Goal: Task Accomplishment & Management: Use online tool/utility

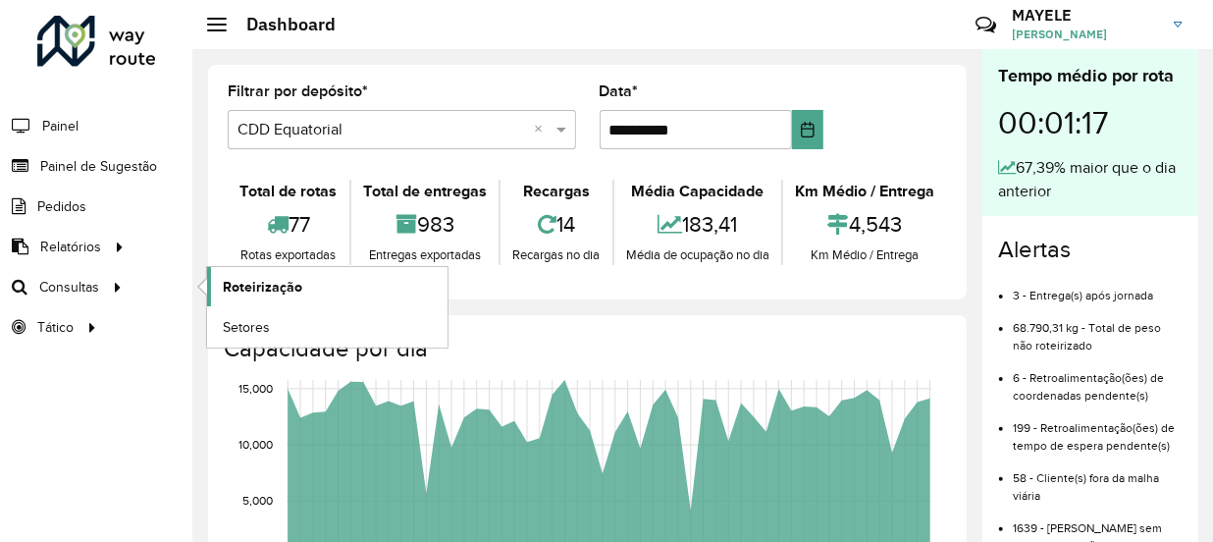
click at [226, 277] on span "Roteirização" at bounding box center [262, 287] width 79 height 21
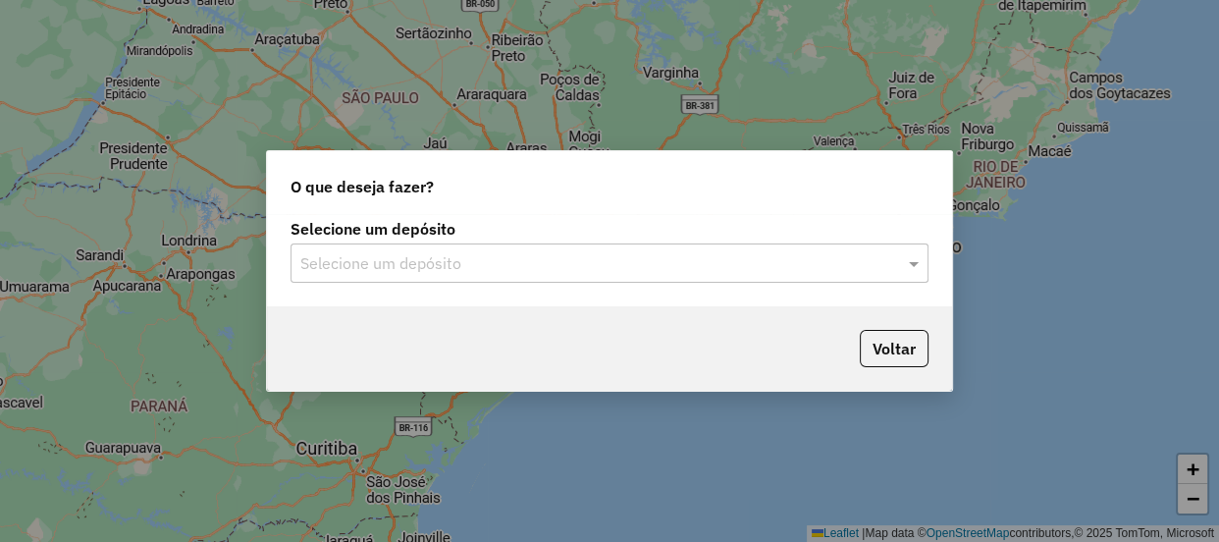
click at [525, 265] on input "text" at bounding box center [589, 264] width 579 height 24
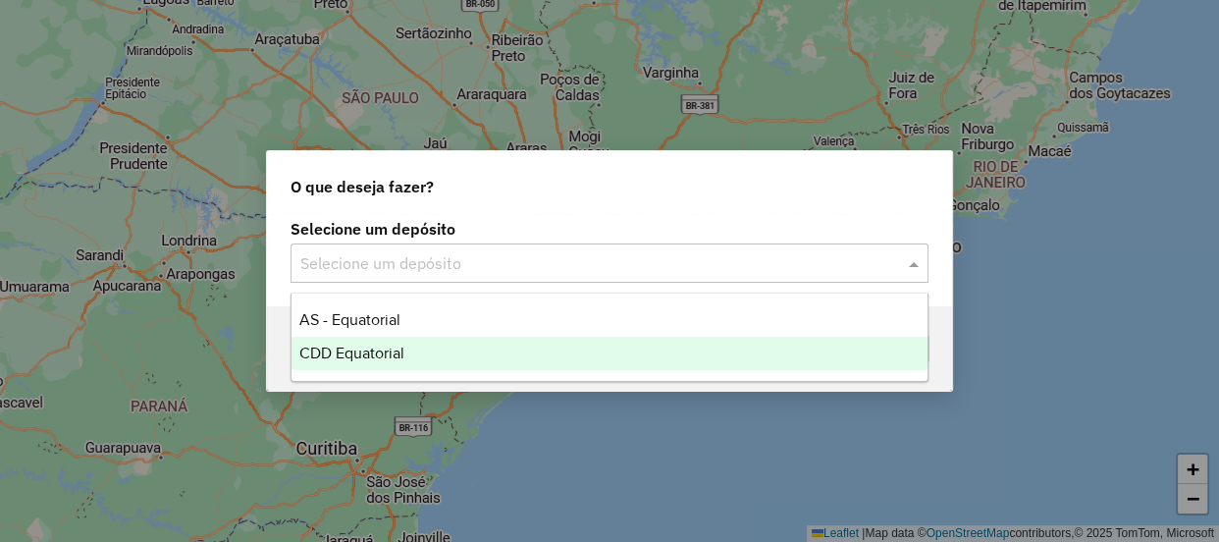
click at [361, 345] on span "CDD Equatorial" at bounding box center [351, 352] width 105 height 17
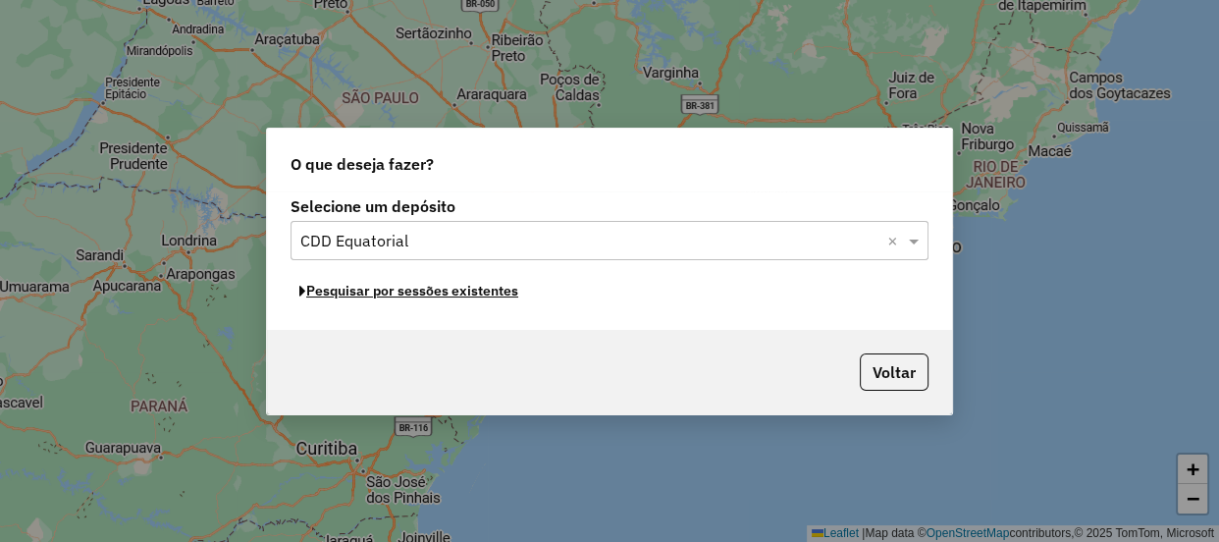
click at [427, 293] on button "Pesquisar por sessões existentes" at bounding box center [409, 291] width 237 height 30
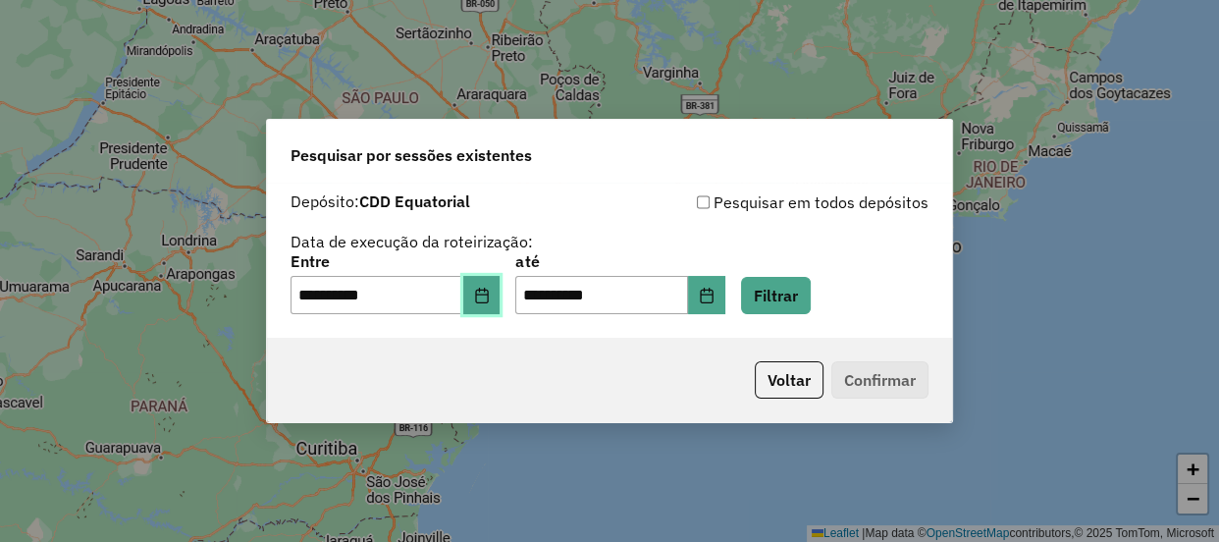
click at [490, 296] on icon "Choose Date" at bounding box center [482, 296] width 16 height 16
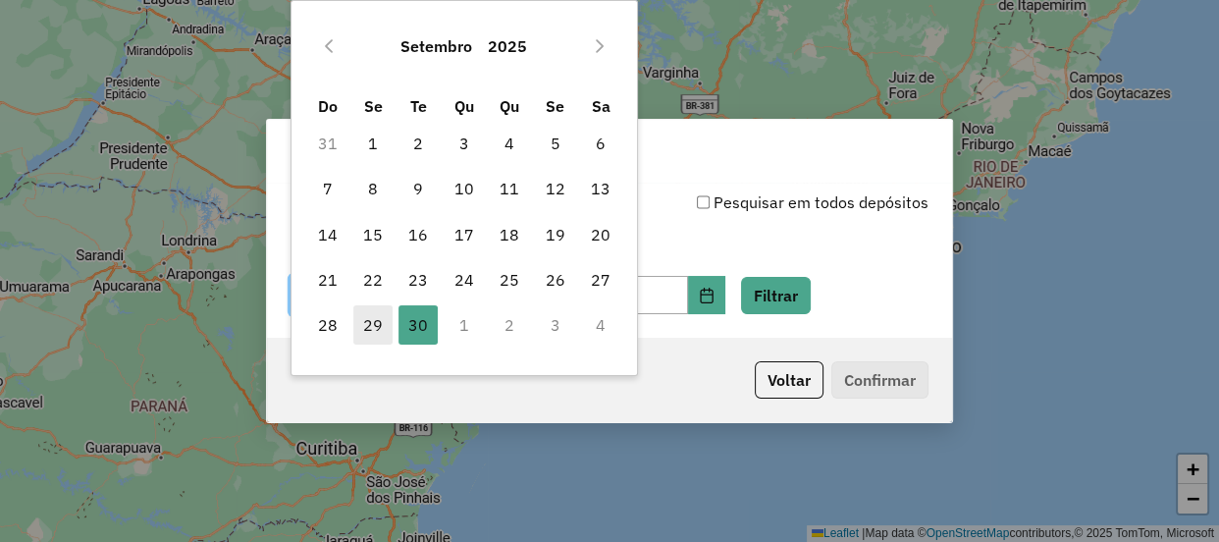
click at [372, 326] on span "29" at bounding box center [372, 324] width 39 height 39
type input "**********"
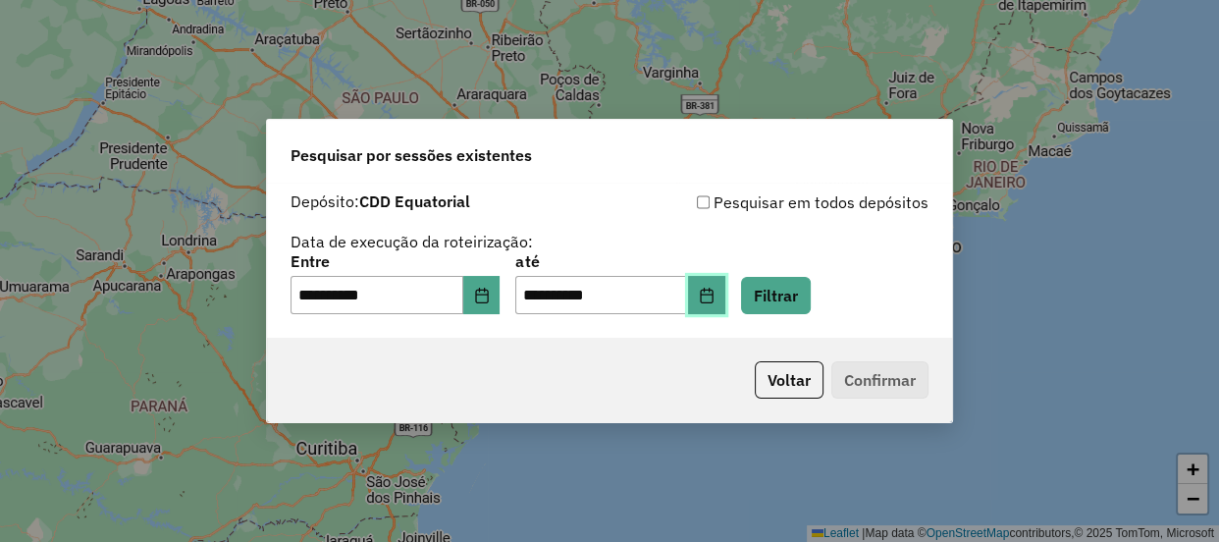
click at [713, 294] on icon "Choose Date" at bounding box center [706, 296] width 13 height 16
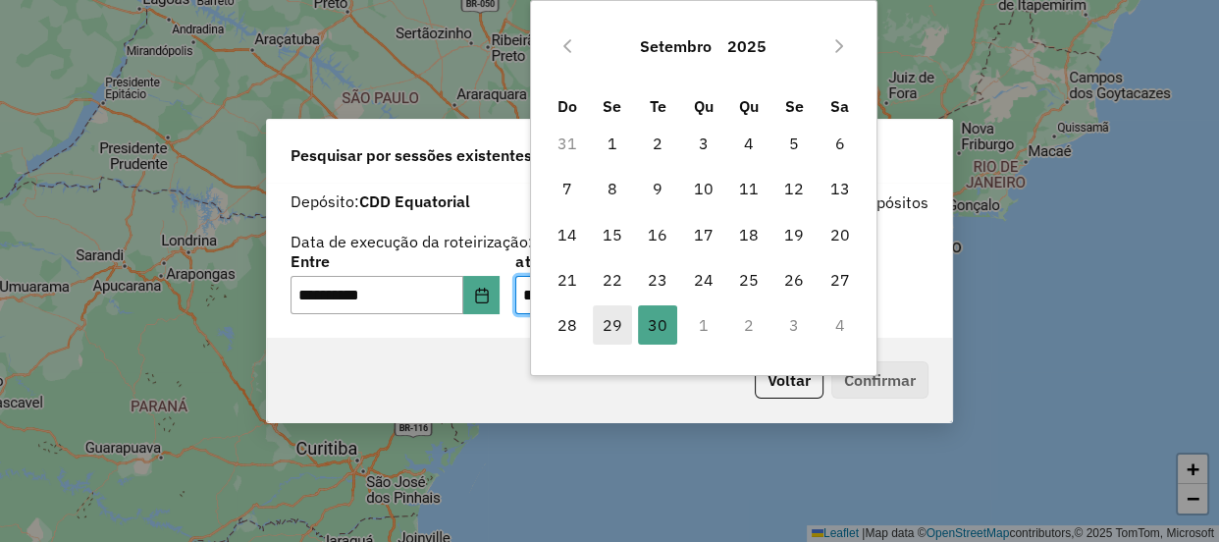
click at [608, 329] on span "29" at bounding box center [612, 324] width 39 height 39
type input "**********"
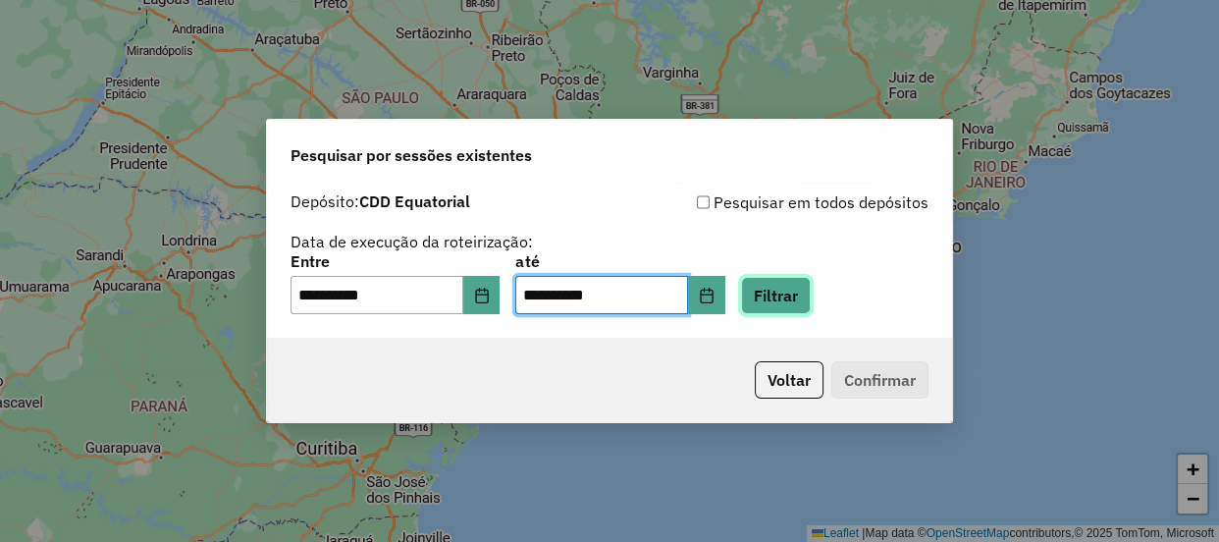
click at [811, 302] on button "Filtrar" at bounding box center [776, 295] width 70 height 37
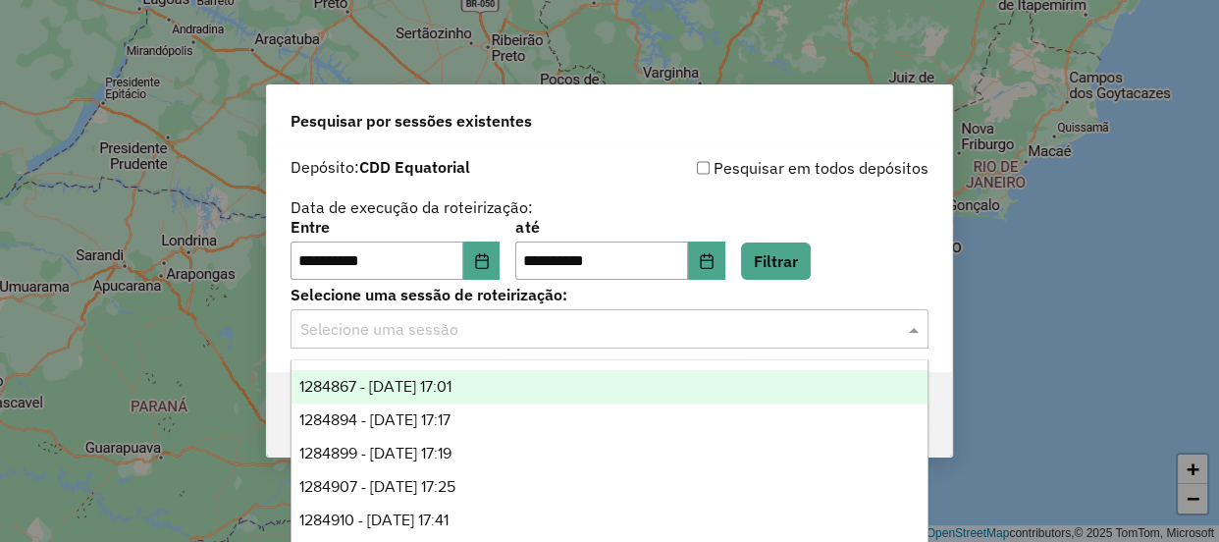
click at [840, 325] on input "text" at bounding box center [589, 330] width 579 height 24
click at [353, 388] on span "1284867 - 29/09/2025 17:01" at bounding box center [375, 386] width 152 height 17
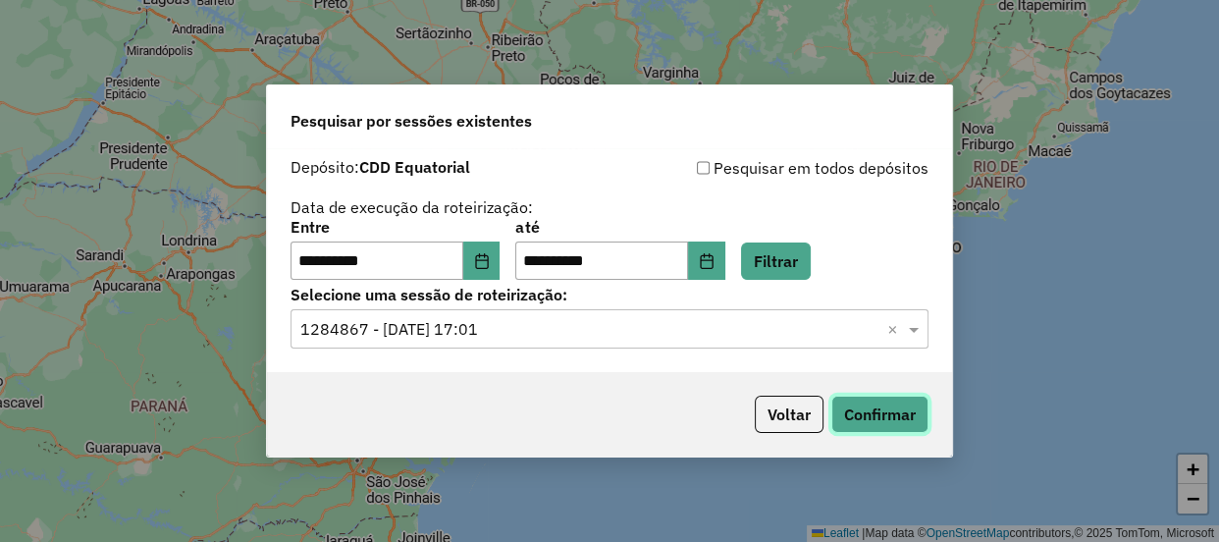
click at [877, 408] on button "Confirmar" at bounding box center [879, 414] width 97 height 37
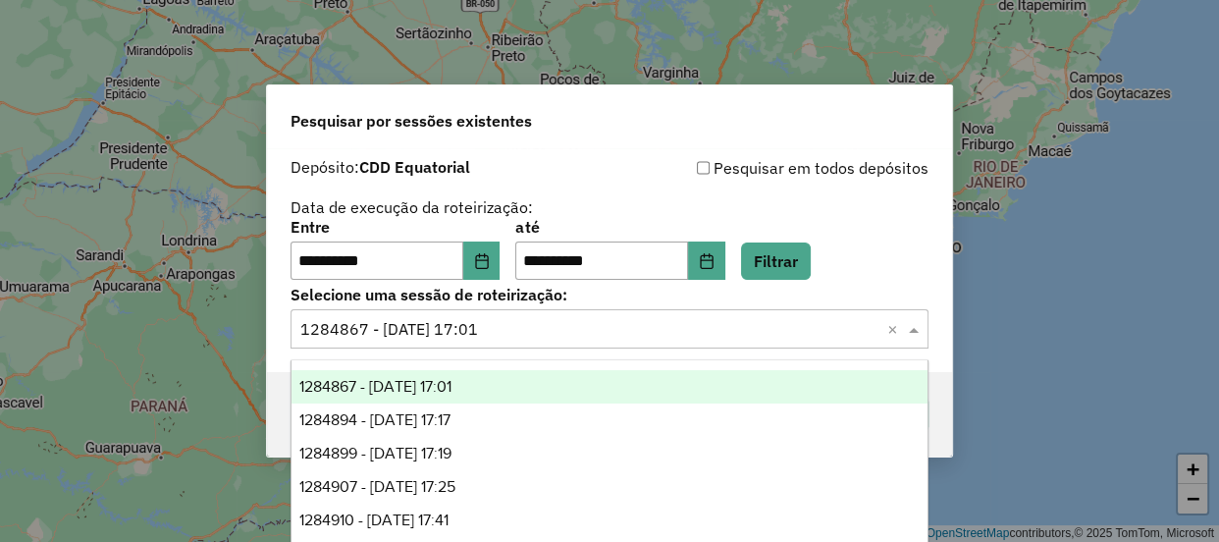
click at [536, 342] on div "Selecione uma sessão × 1284867 - 29/09/2025 17:01 ×" at bounding box center [610, 328] width 638 height 39
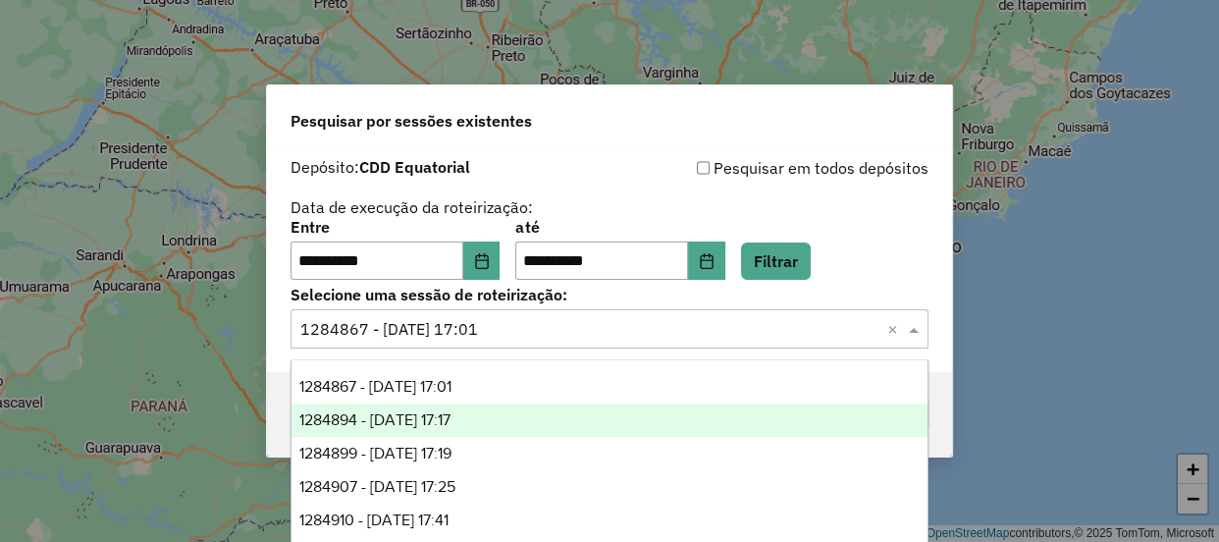
click at [450, 418] on span "1284894 - 29/09/2025 17:17" at bounding box center [374, 419] width 151 height 17
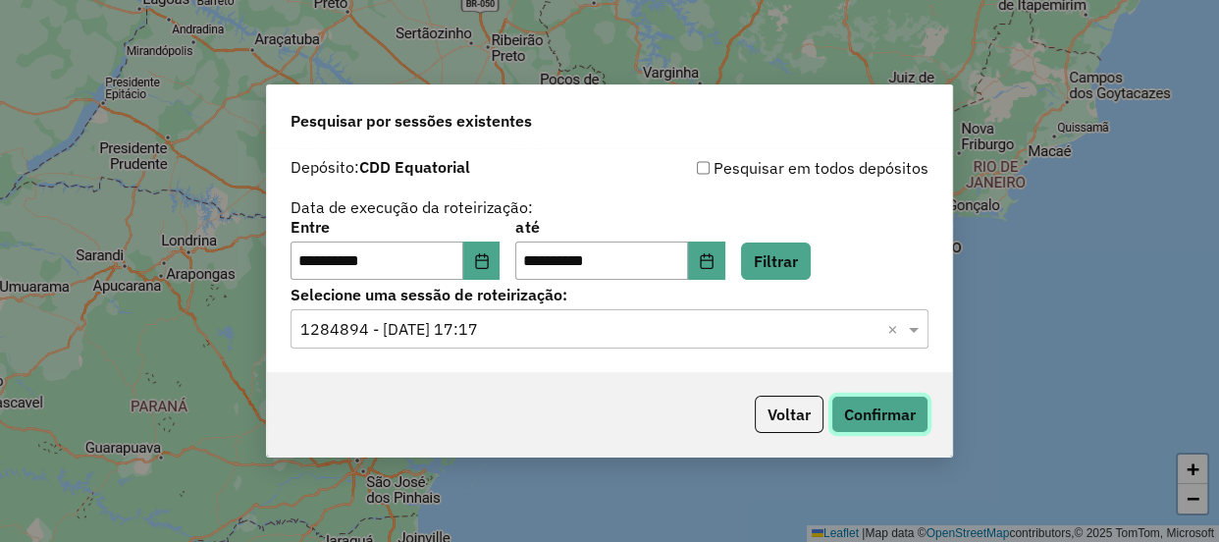
click at [877, 413] on button "Confirmar" at bounding box center [879, 414] width 97 height 37
click at [441, 351] on div "**********" at bounding box center [609, 260] width 685 height 225
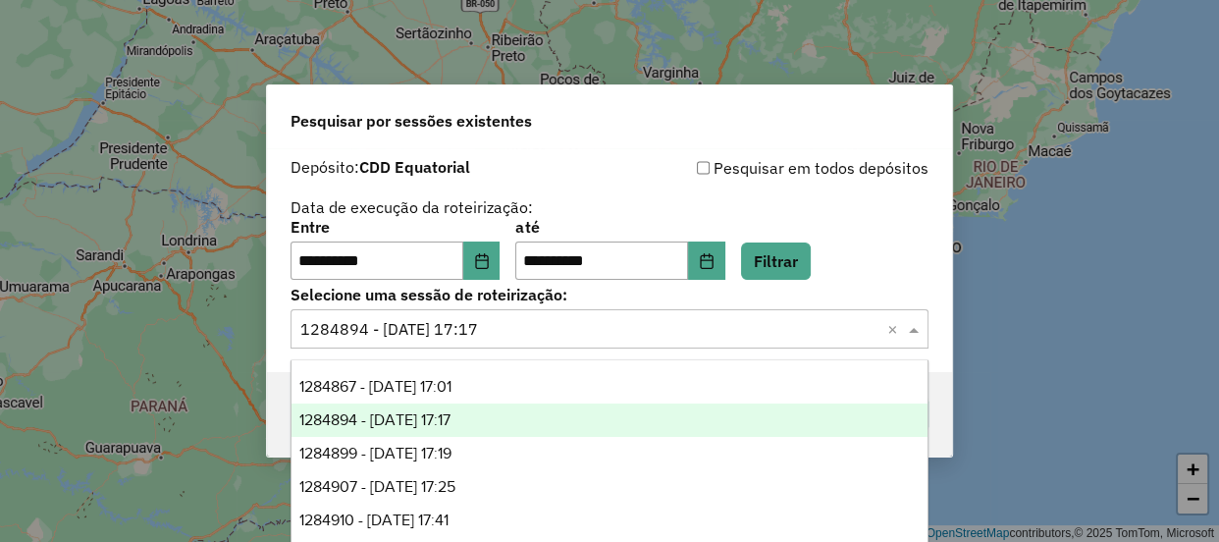
drag, startPoint x: 431, startPoint y: 340, endPoint x: 414, endPoint y: 361, distance: 27.3
click at [429, 339] on input "text" at bounding box center [589, 330] width 579 height 24
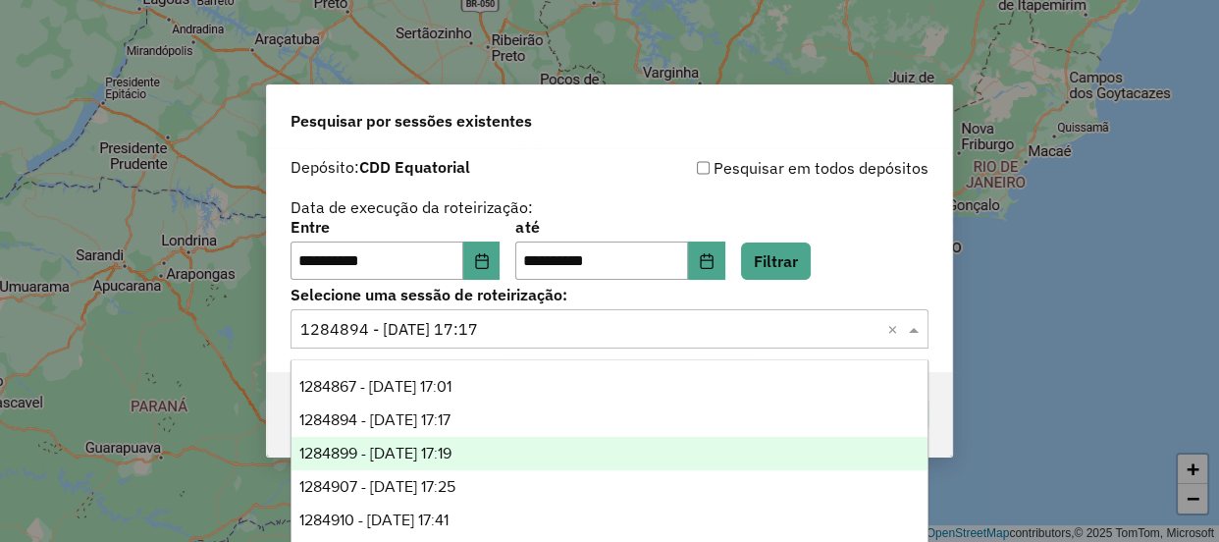
click at [425, 439] on div "1284899 - 29/09/2025 17:19" at bounding box center [609, 453] width 636 height 33
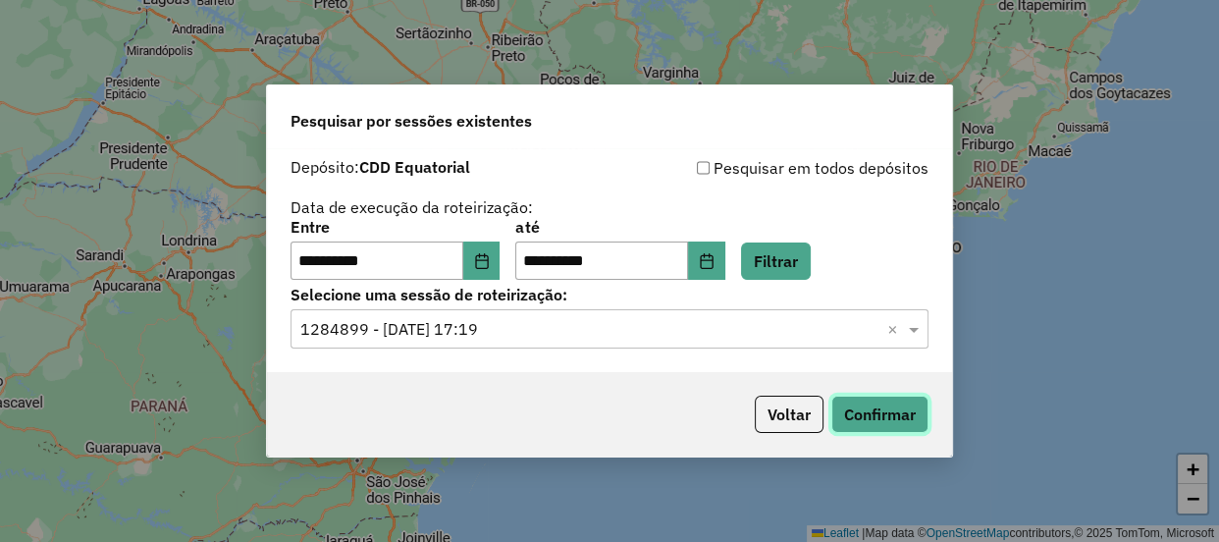
click at [896, 412] on button "Confirmar" at bounding box center [879, 414] width 97 height 37
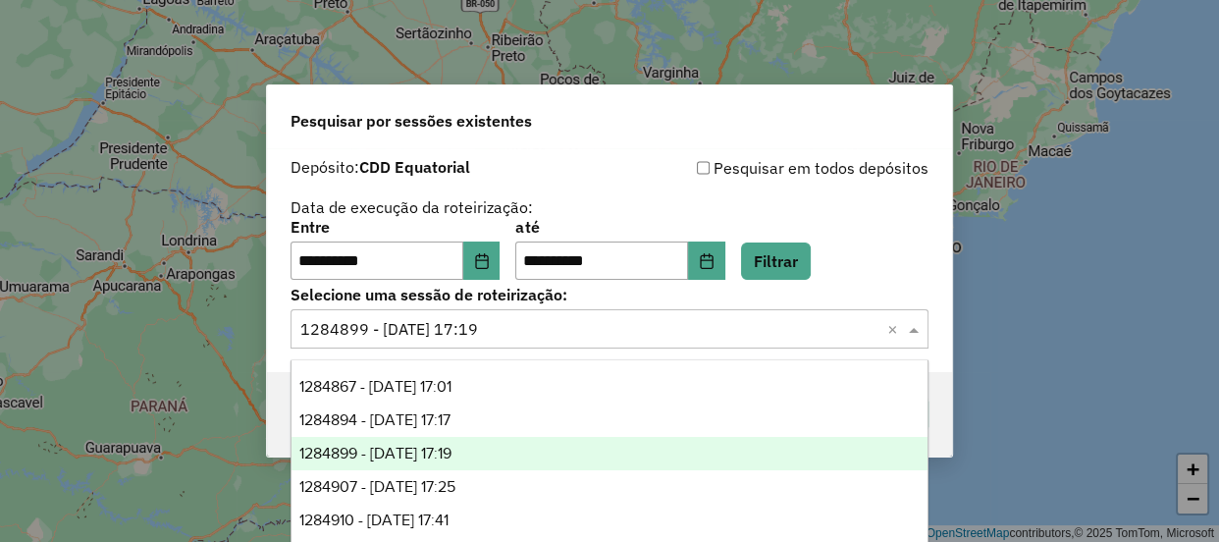
click at [505, 324] on input "text" at bounding box center [589, 330] width 579 height 24
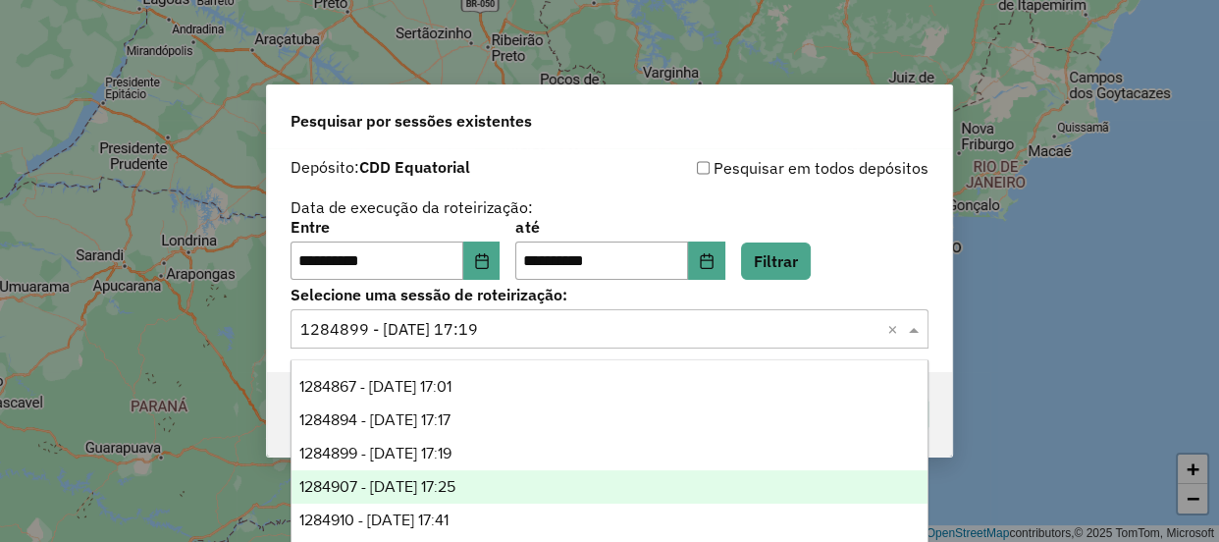
click at [446, 490] on span "1284907 - 29/09/2025 17:25" at bounding box center [377, 486] width 156 height 17
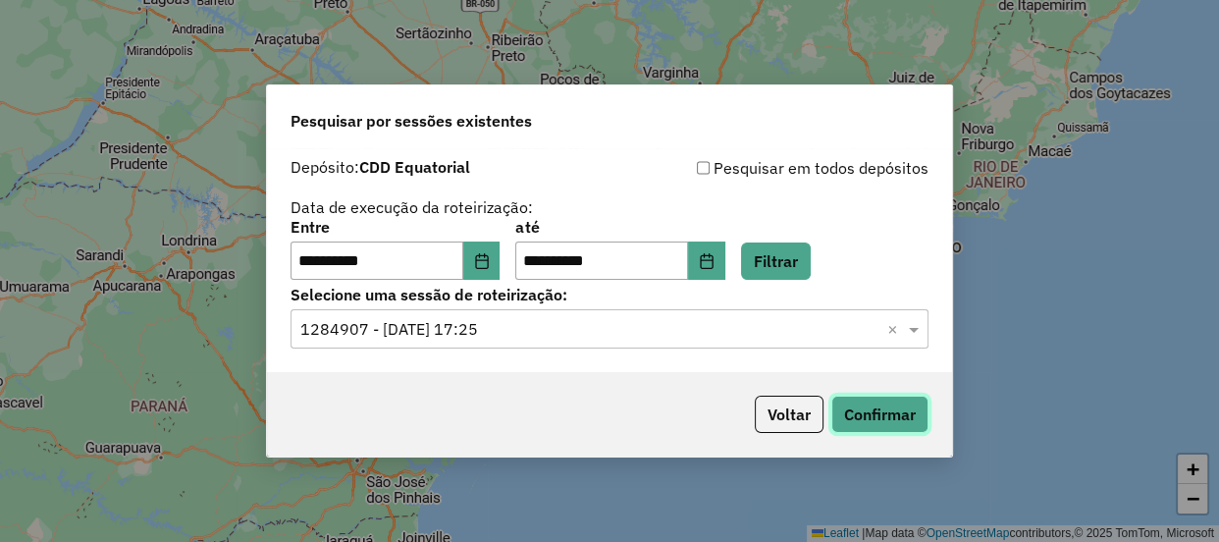
click at [908, 414] on button "Confirmar" at bounding box center [879, 414] width 97 height 37
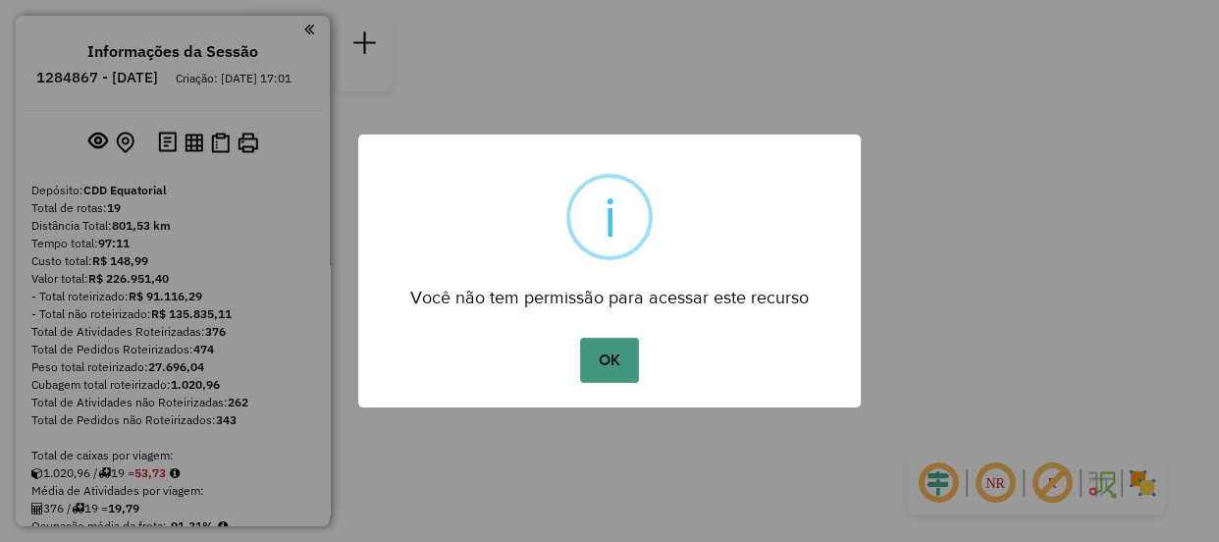
click at [596, 363] on button "OK" at bounding box center [609, 360] width 58 height 45
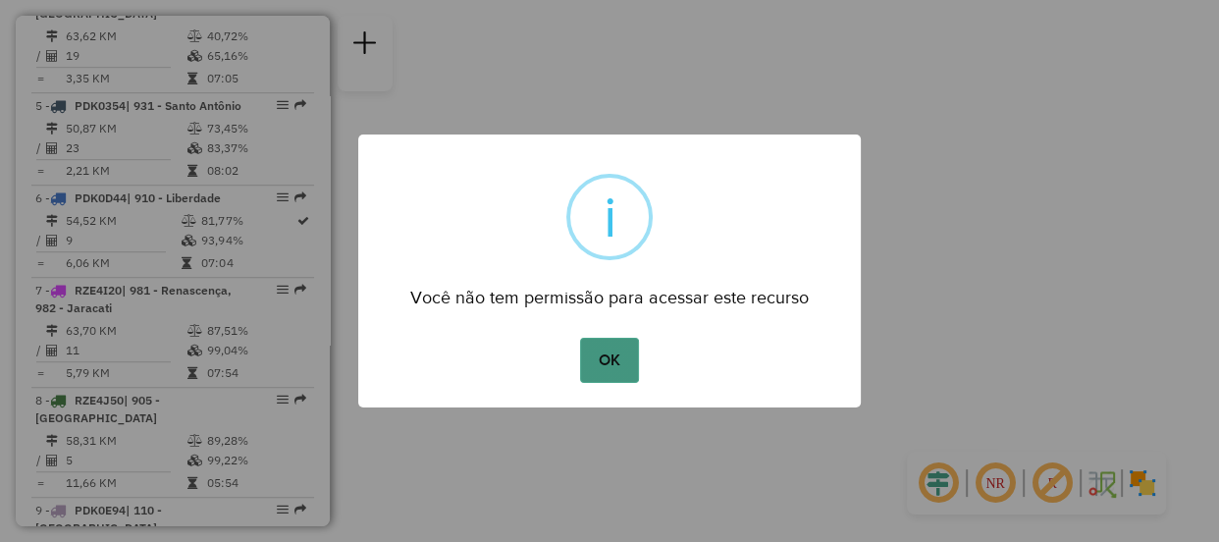
click at [610, 363] on button "OK" at bounding box center [609, 360] width 58 height 45
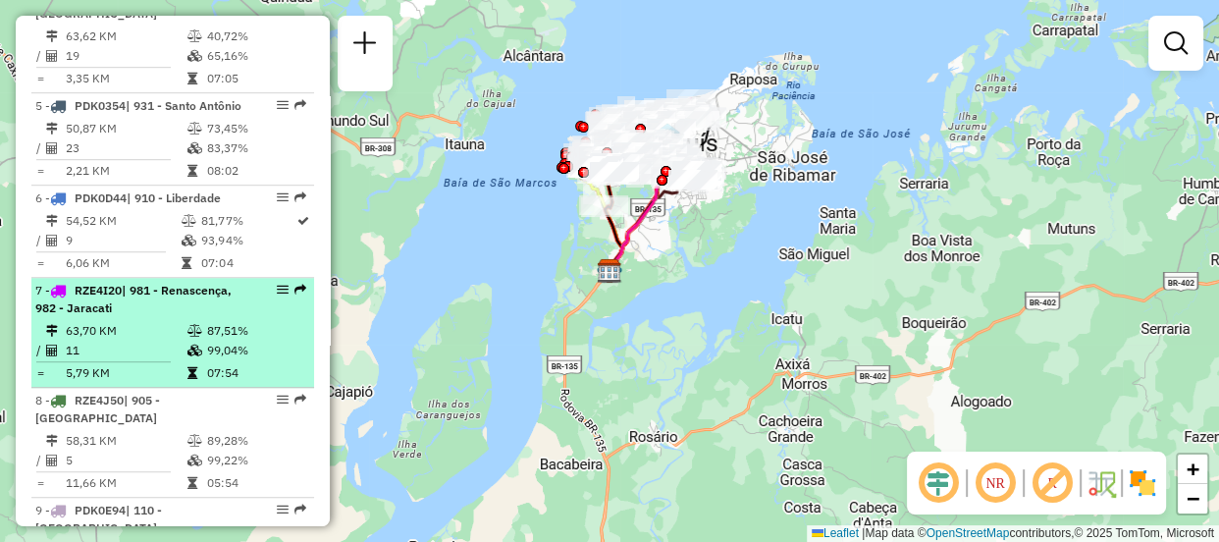
click at [143, 341] on td "11" at bounding box center [126, 351] width 122 height 20
select select "**********"
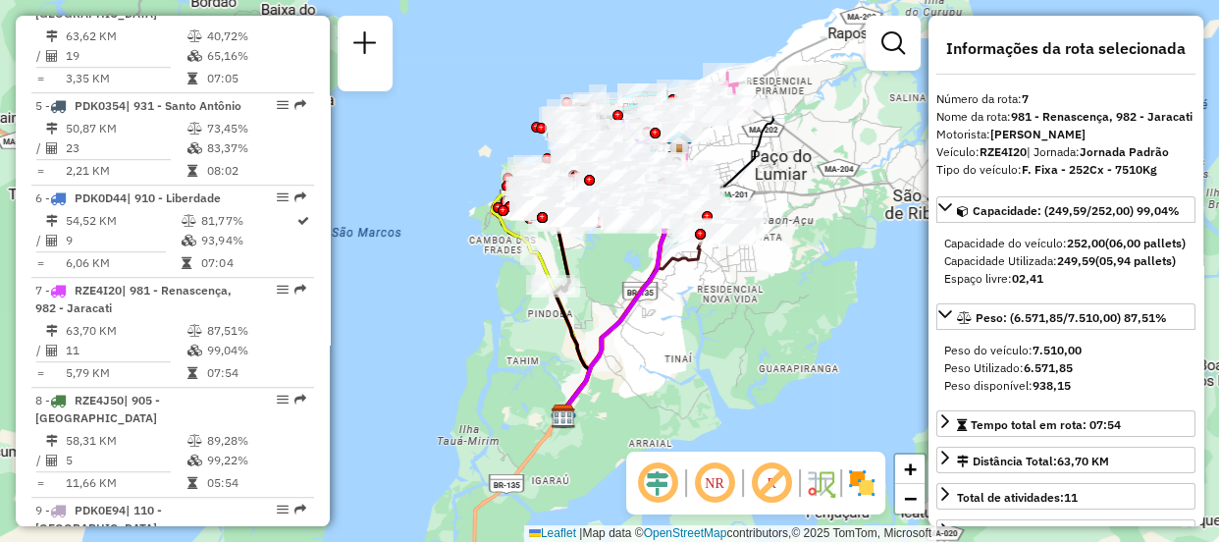
click at [661, 490] on em at bounding box center [657, 482] width 47 height 47
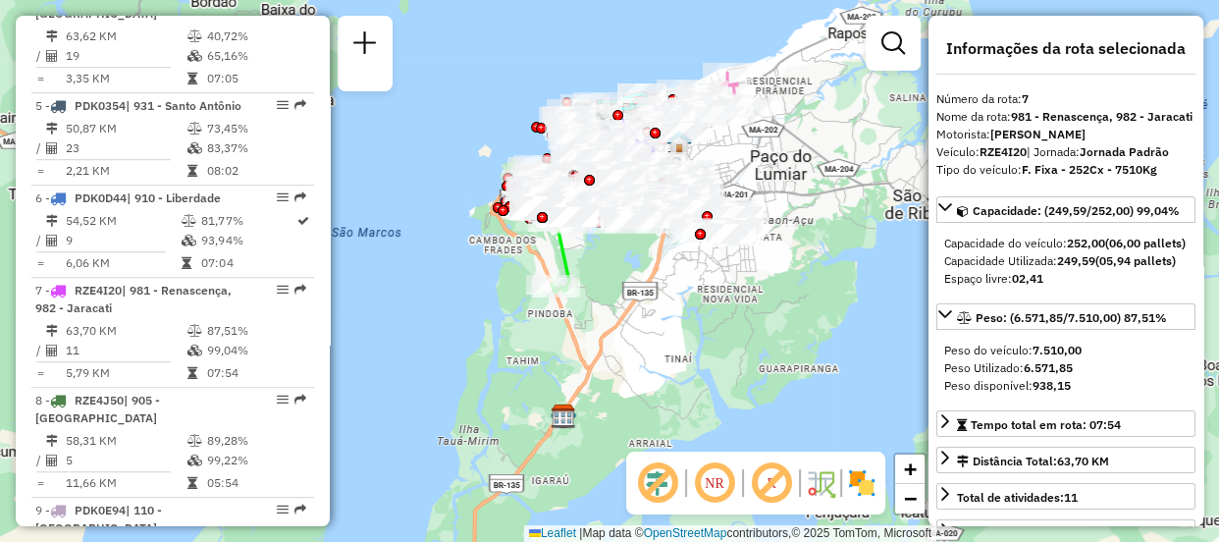
click at [702, 490] on em at bounding box center [714, 482] width 47 height 47
click at [866, 482] on img at bounding box center [861, 482] width 31 height 31
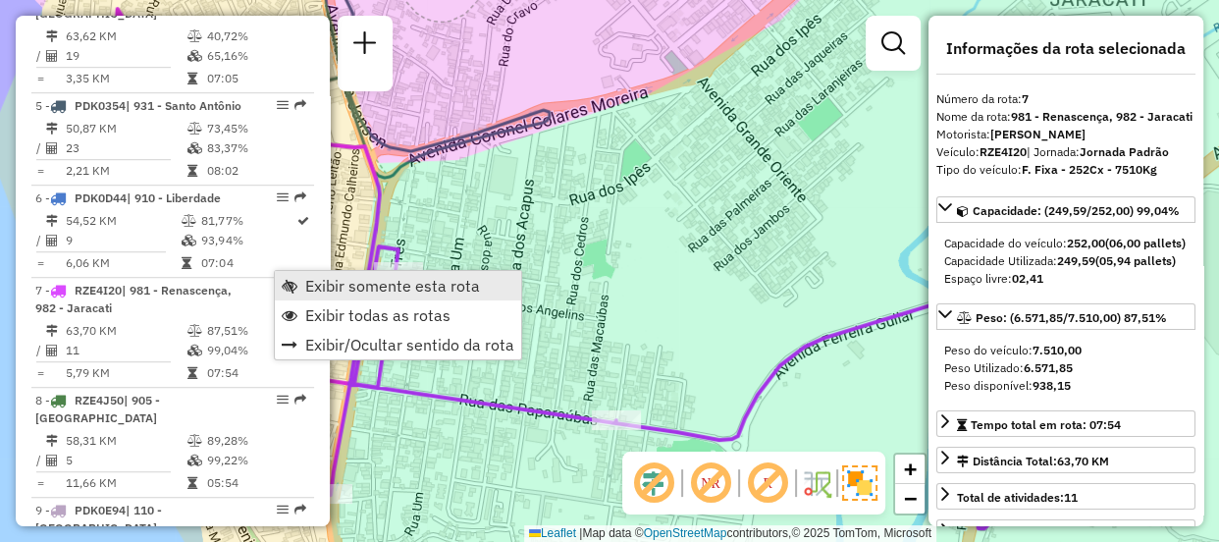
click at [337, 280] on span "Exibir somente esta rota" at bounding box center [392, 286] width 175 height 16
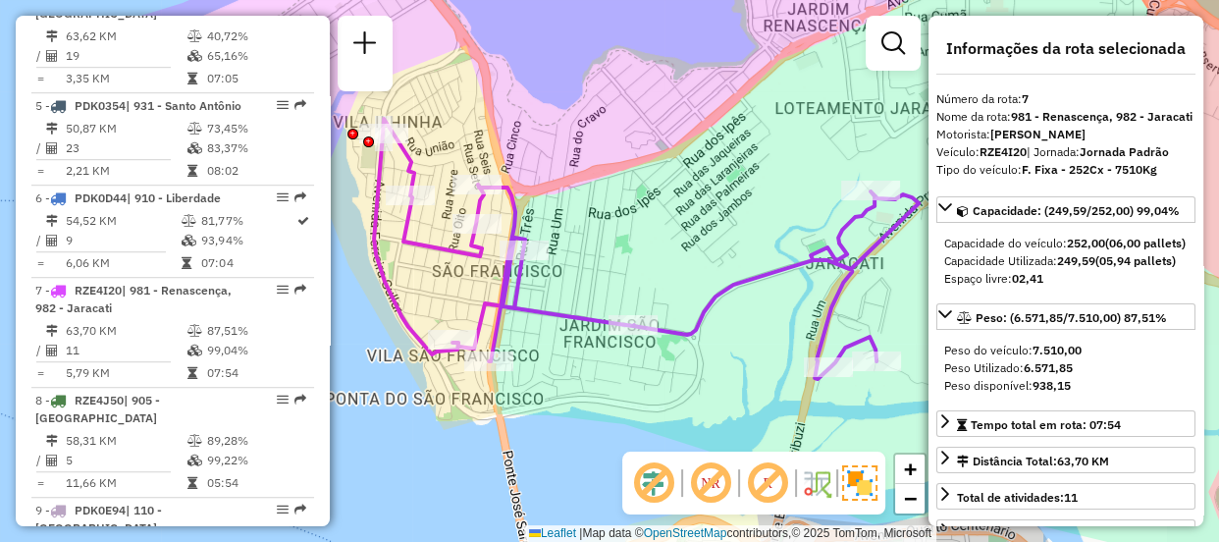
drag, startPoint x: 660, startPoint y: 292, endPoint x: 601, endPoint y: 269, distance: 63.4
click at [601, 269] on div "Janela de atendimento Grade de atendimento Capacidade Transportadoras Veículos …" at bounding box center [609, 271] width 1219 height 542
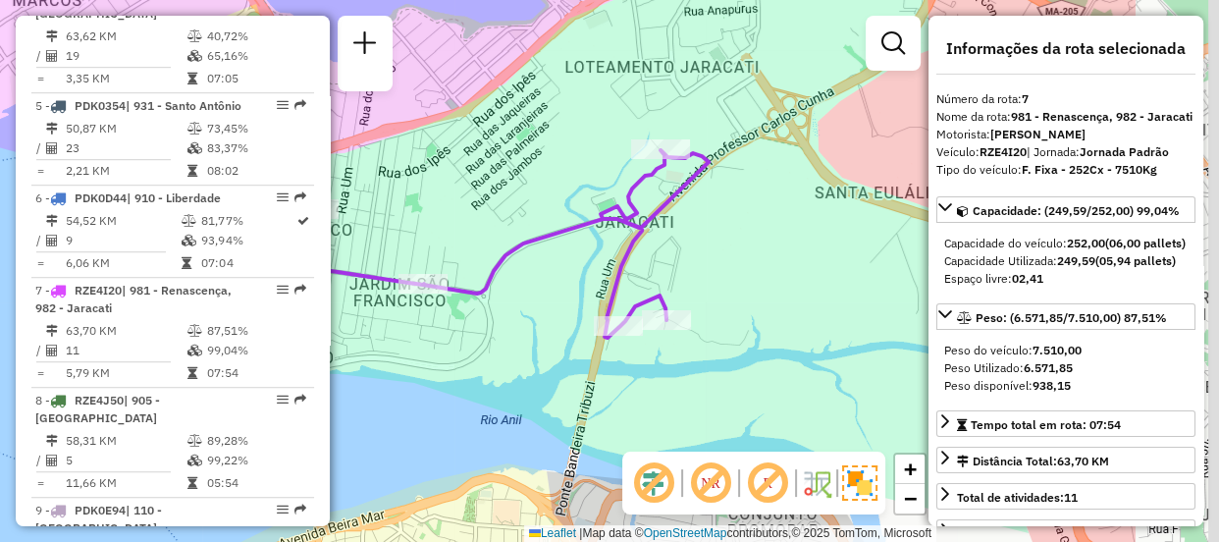
drag, startPoint x: 714, startPoint y: 358, endPoint x: 525, endPoint y: 320, distance: 192.3
click at [525, 320] on div "Janela de atendimento Grade de atendimento Capacidade Transportadoras Veículos …" at bounding box center [609, 271] width 1219 height 542
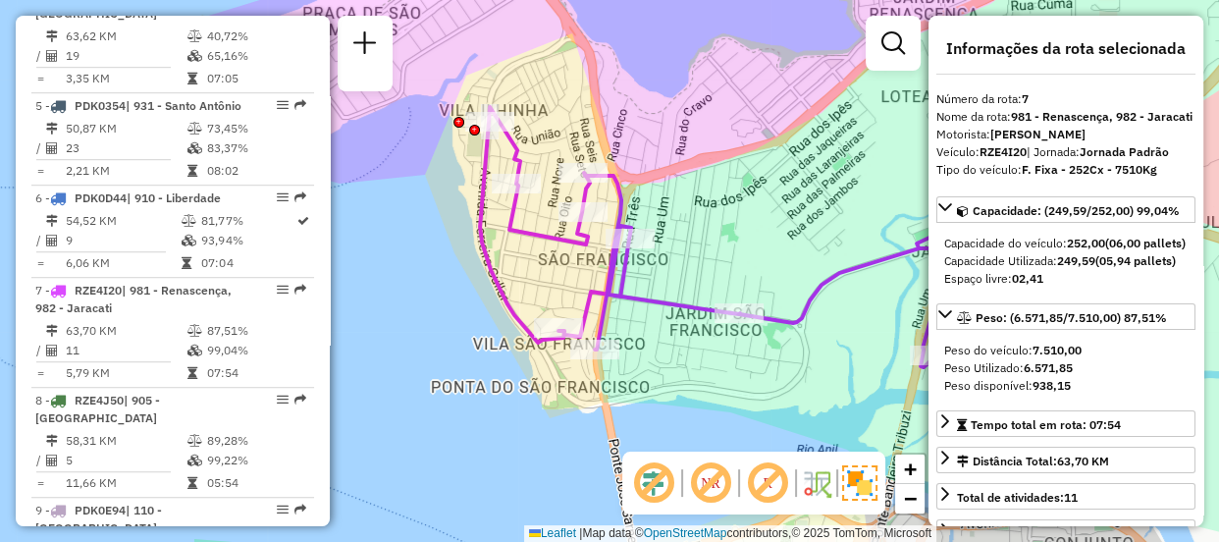
drag, startPoint x: 505, startPoint y: 297, endPoint x: 821, endPoint y: 327, distance: 317.4
click at [821, 327] on div "Janela de atendimento Grade de atendimento Capacidade Transportadoras Veículos …" at bounding box center [609, 271] width 1219 height 542
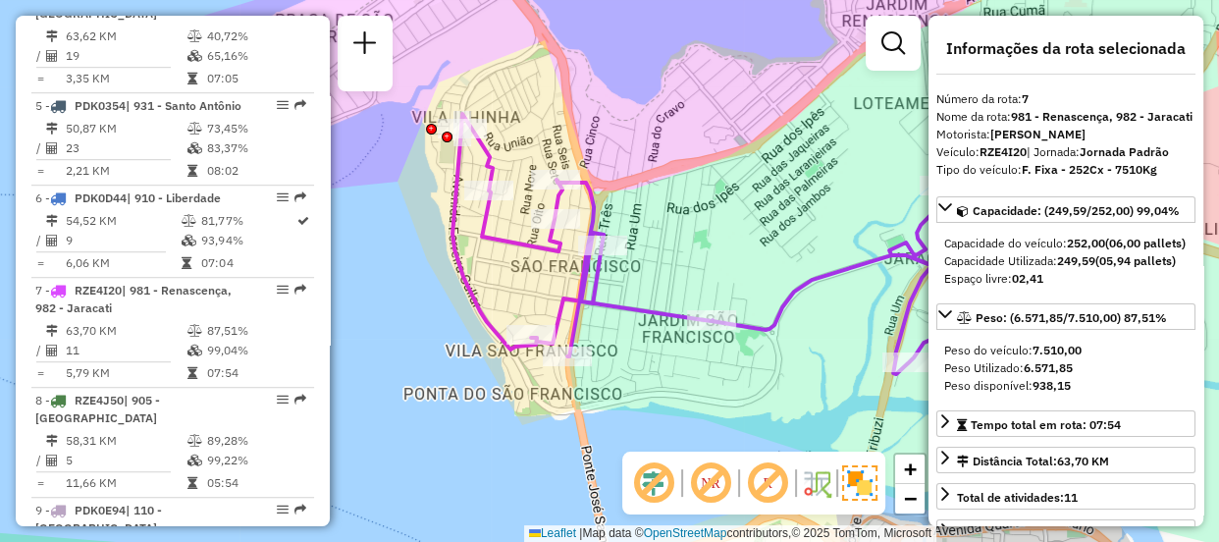
drag, startPoint x: 728, startPoint y: 378, endPoint x: 701, endPoint y: 385, distance: 28.3
click at [701, 385] on div "Janela de atendimento Grade de atendimento Capacidade Transportadoras Veículos …" at bounding box center [609, 271] width 1219 height 542
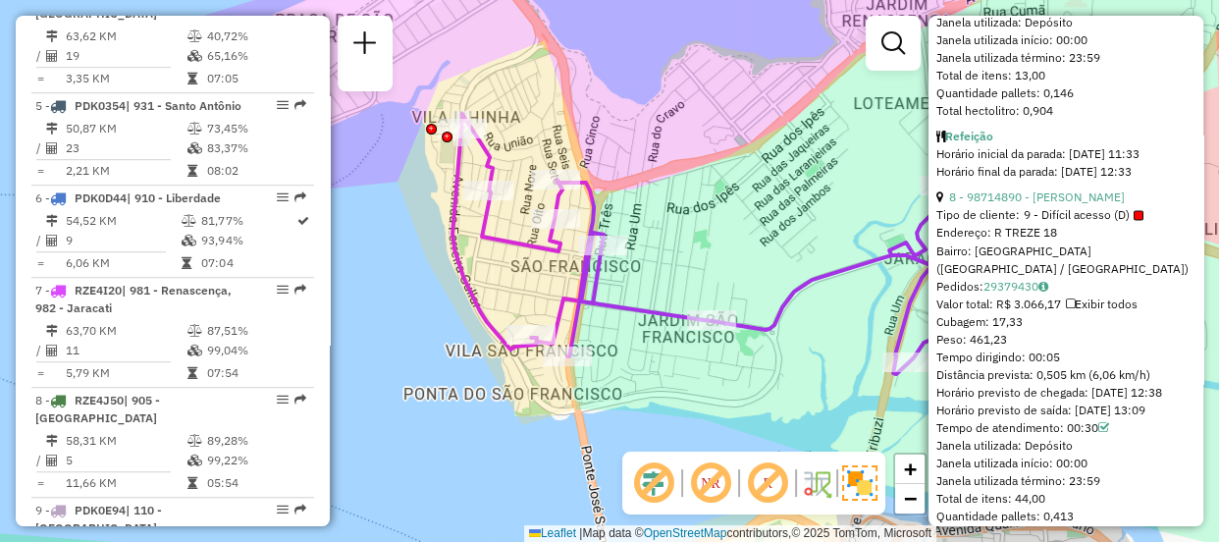
scroll to position [3211, 0]
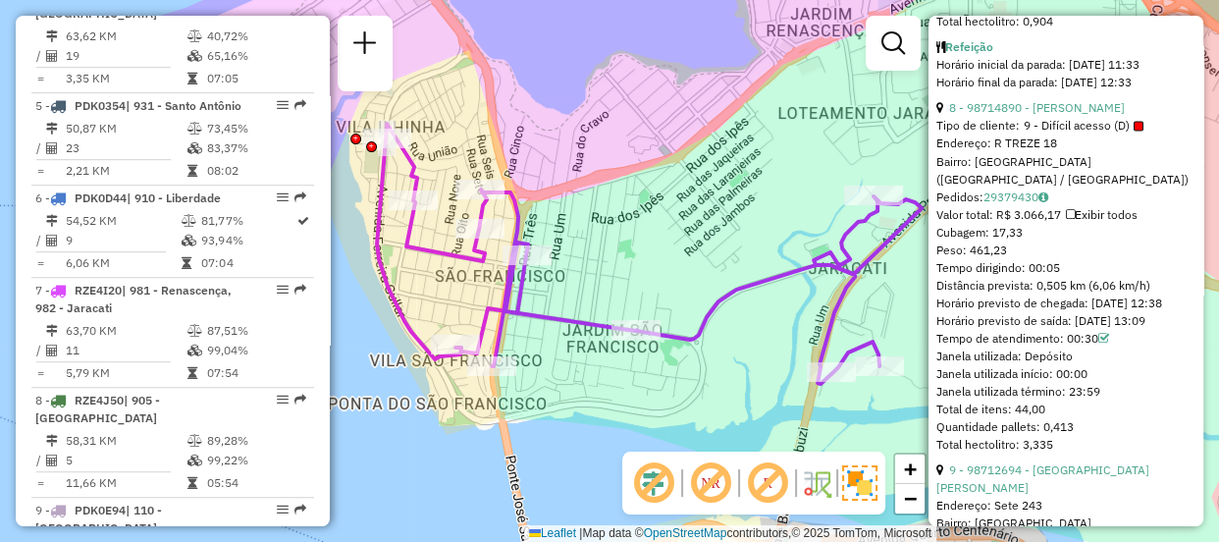
drag, startPoint x: 733, startPoint y: 393, endPoint x: 658, endPoint y: 402, distance: 76.2
click at [658, 402] on div "Janela de atendimento Grade de atendimento Capacidade Transportadoras Veículos …" at bounding box center [609, 271] width 1219 height 542
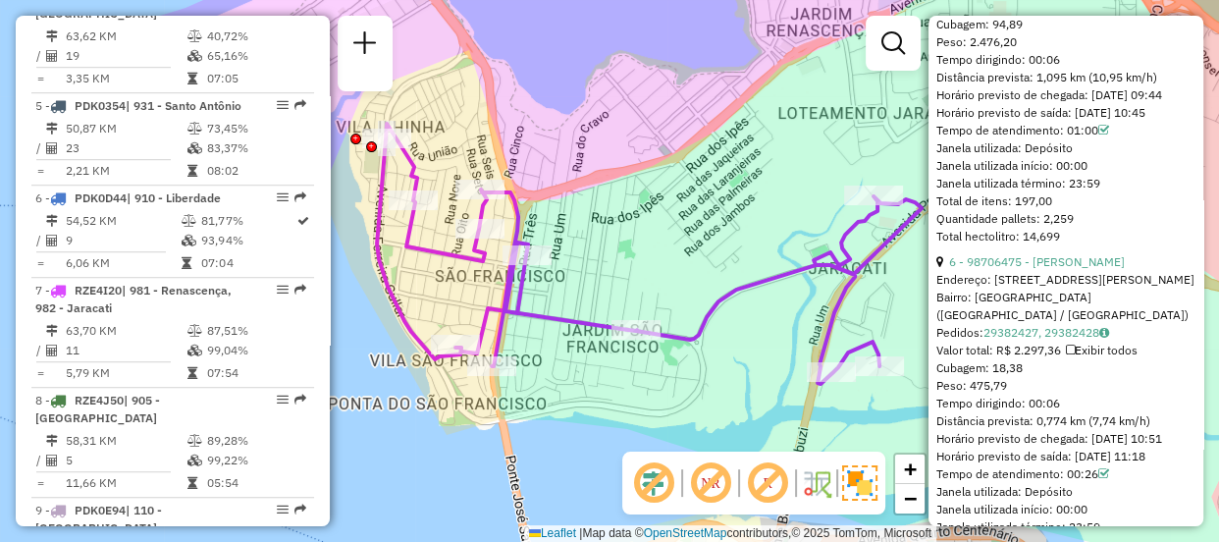
scroll to position [1864, 0]
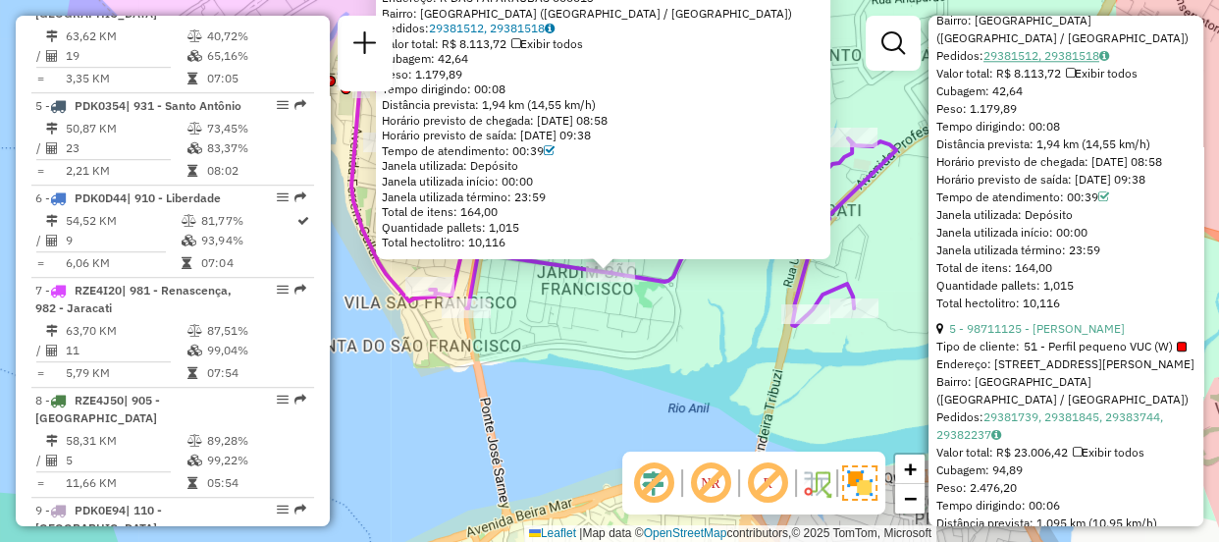
click at [1109, 62] on icon at bounding box center [1104, 56] width 10 height 12
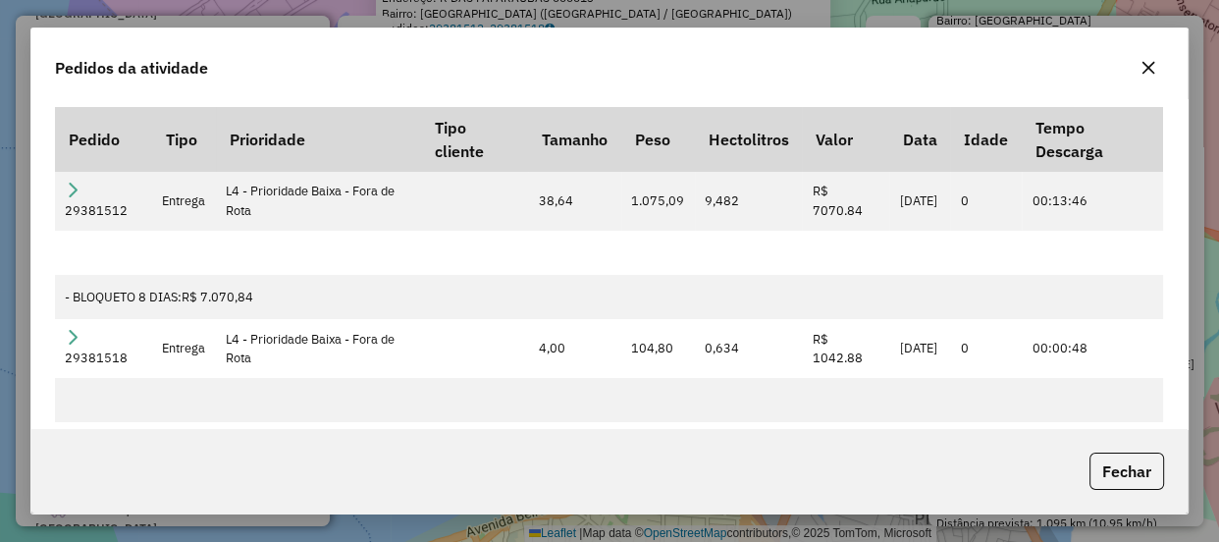
click at [1153, 74] on icon "button" at bounding box center [1148, 68] width 16 height 16
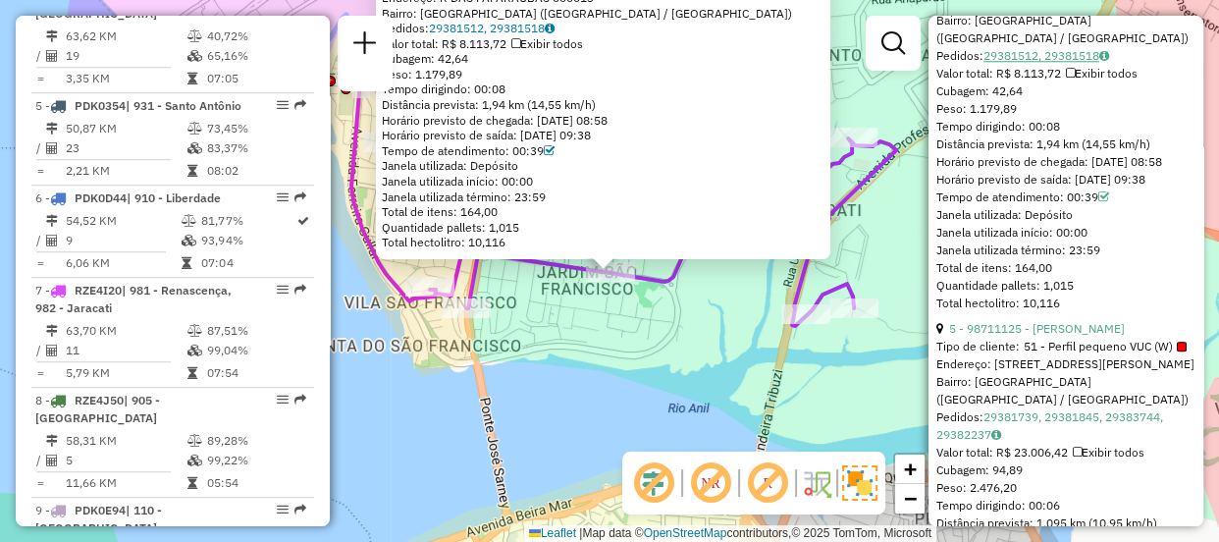
click at [1059, 63] on link "29381512, 29381518" at bounding box center [1046, 55] width 126 height 15
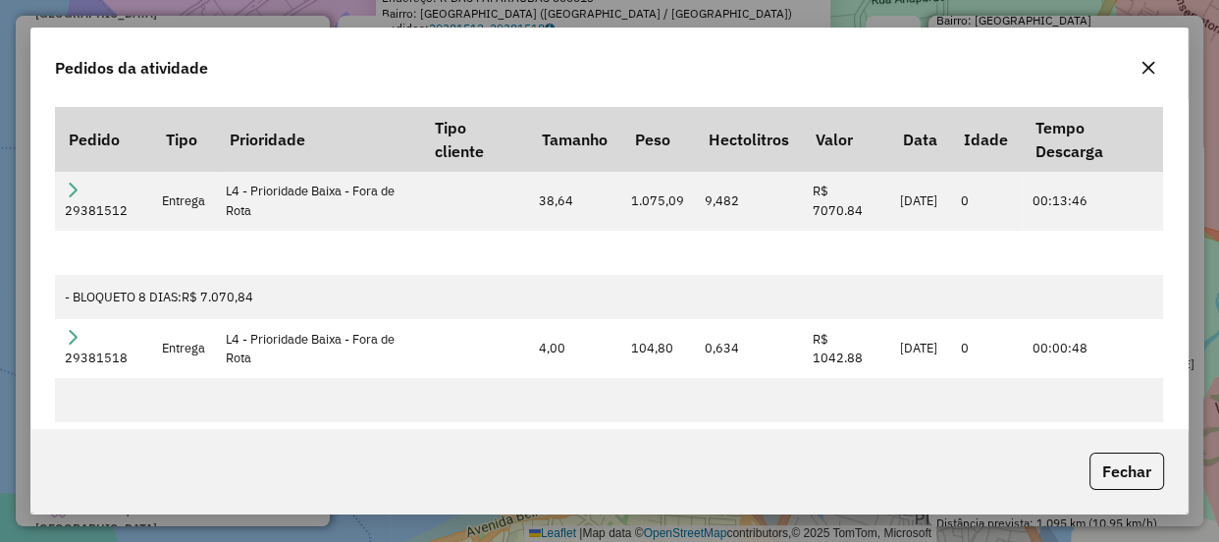
click at [1145, 60] on icon "button" at bounding box center [1148, 68] width 16 height 16
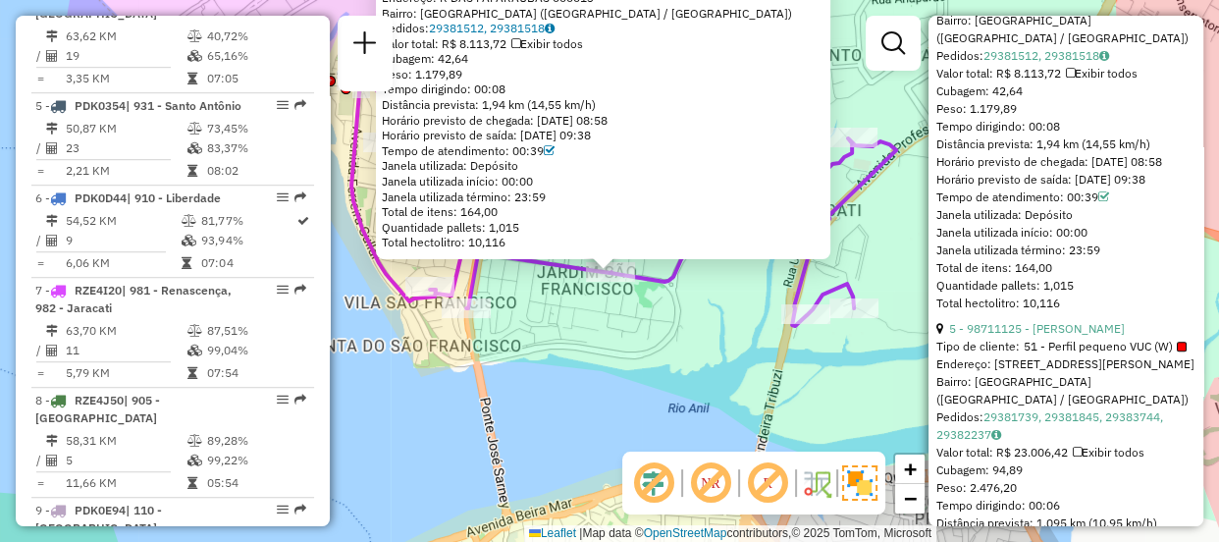
click at [653, 314] on div "98700870 - MERCADINHO PINDORAMA Endereço: R DAS PAPARAUBAS 000013 Bairro: SAO F…" at bounding box center [609, 271] width 1219 height 542
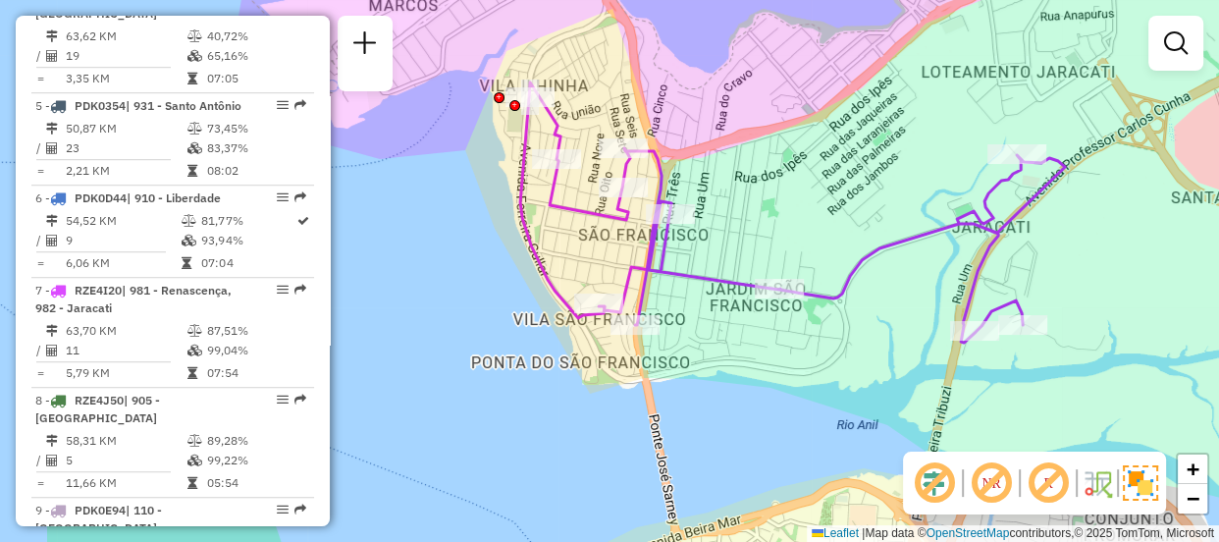
drag, startPoint x: 590, startPoint y: 336, endPoint x: 760, endPoint y: 353, distance: 170.7
click at [760, 353] on div "Janela de atendimento Grade de atendimento Capacidade Transportadoras Veículos …" at bounding box center [609, 271] width 1219 height 542
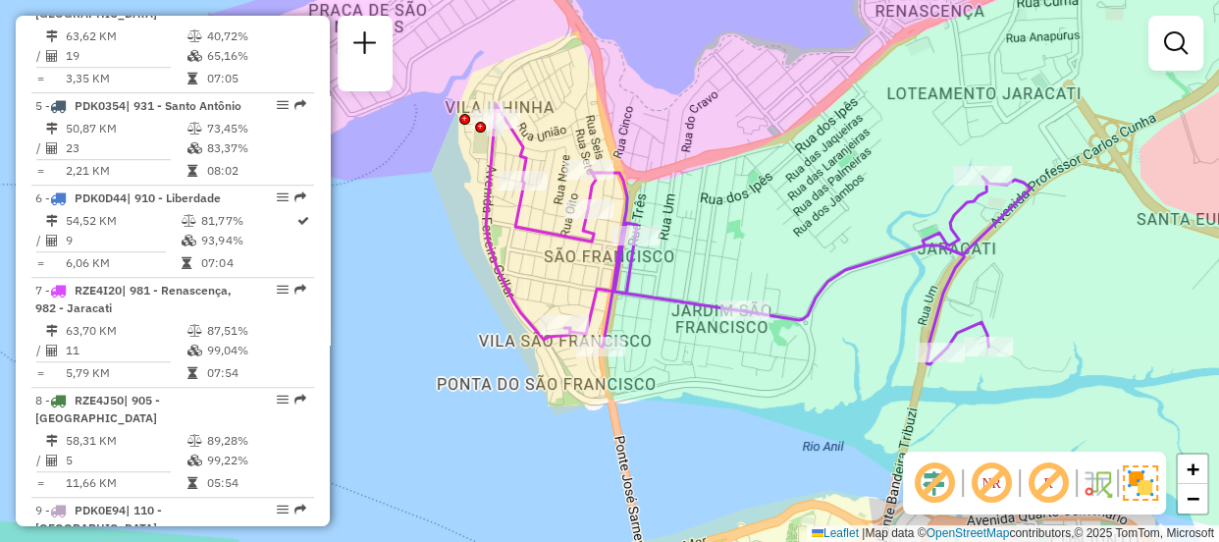
drag, startPoint x: 1133, startPoint y: 407, endPoint x: 1097, endPoint y: 428, distance: 40.9
click at [1097, 428] on div "Janela de atendimento Grade de atendimento Capacidade Transportadoras Veículos …" at bounding box center [609, 271] width 1219 height 542
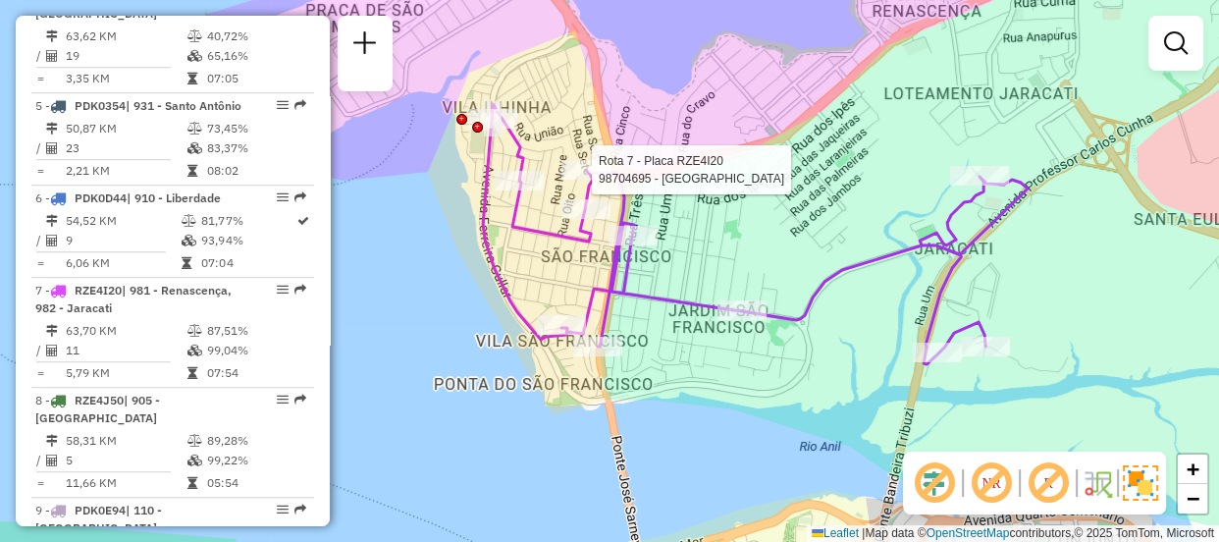
select select "**********"
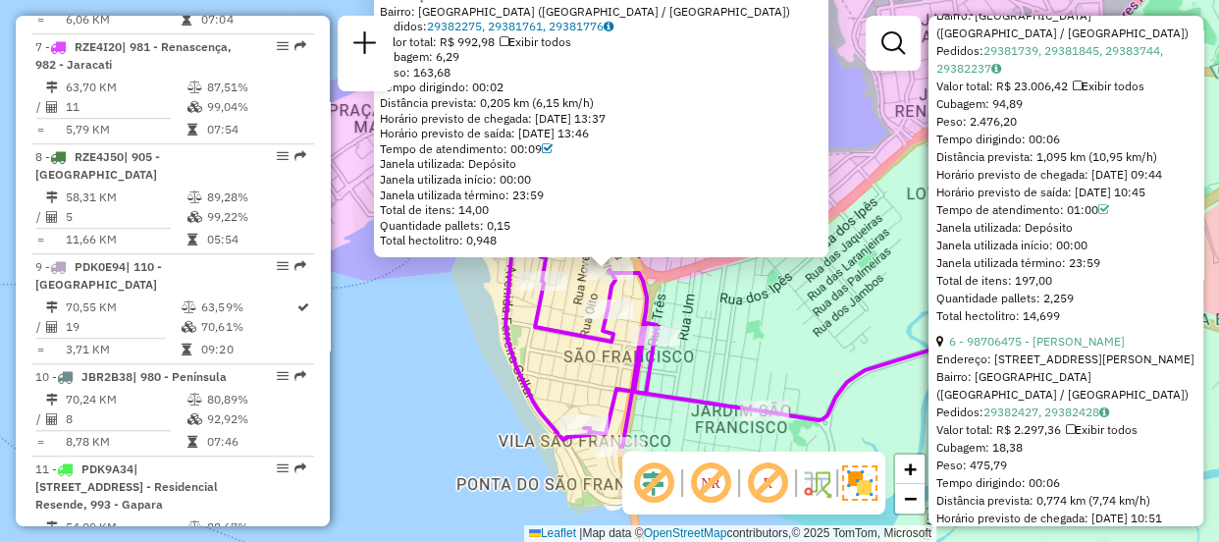
scroll to position [2498, 0]
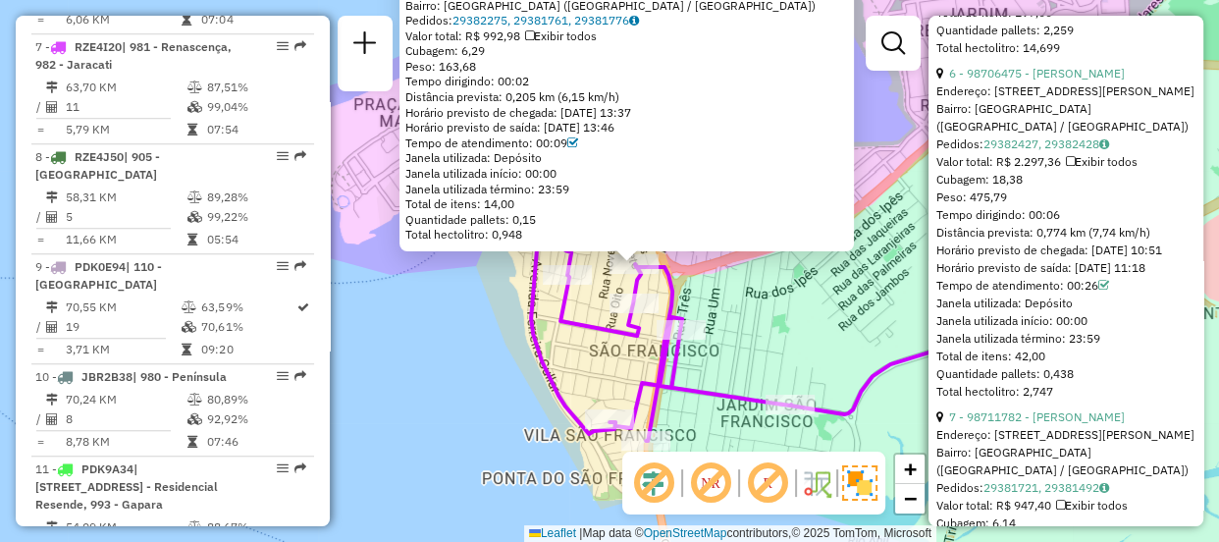
drag, startPoint x: 459, startPoint y: 376, endPoint x: 485, endPoint y: 370, distance: 26.2
click at [485, 370] on div "98704695 - CATARINA MADEIRA Endereço: Sete 97 Bairro: SAO FRANCISCO (SAO LUIS /…" at bounding box center [609, 271] width 1219 height 542
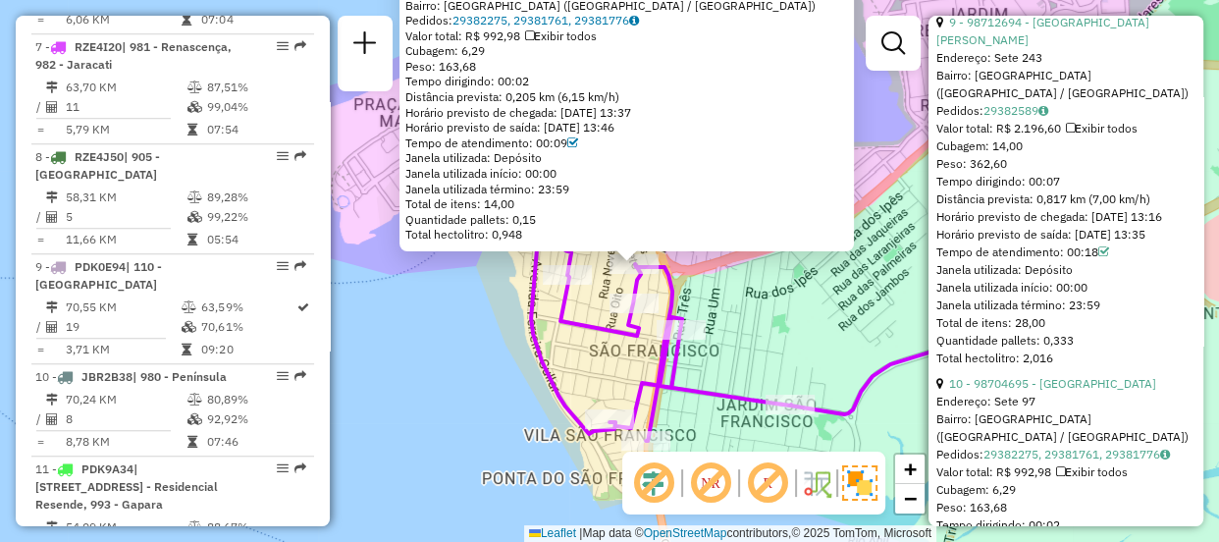
scroll to position [4014, 0]
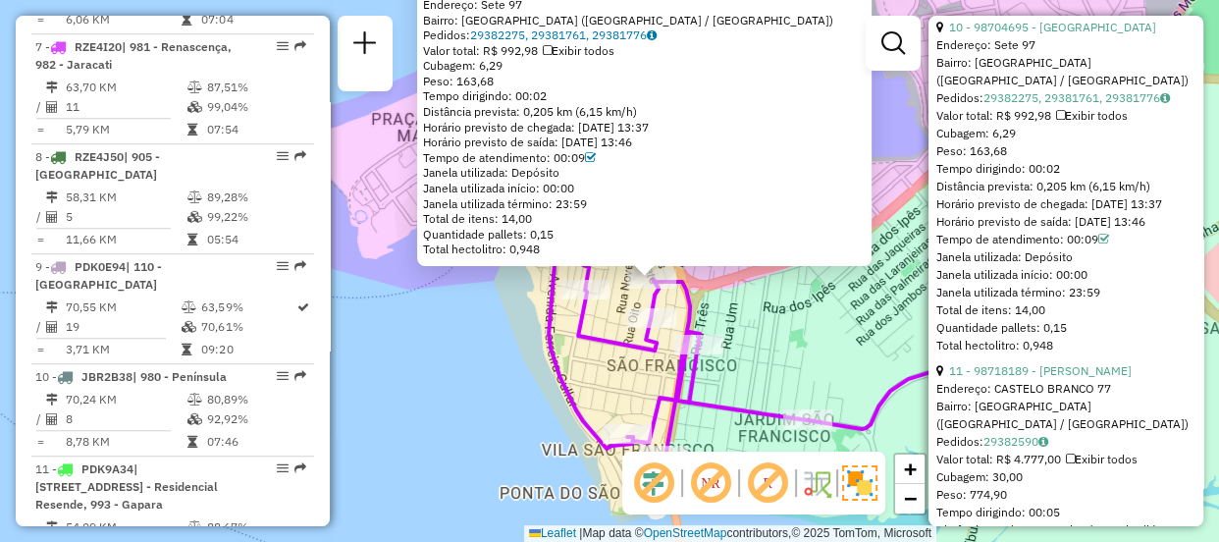
drag, startPoint x: 563, startPoint y: 402, endPoint x: 545, endPoint y: 64, distance: 339.1
click at [580, 409] on icon at bounding box center [821, 343] width 545 height 260
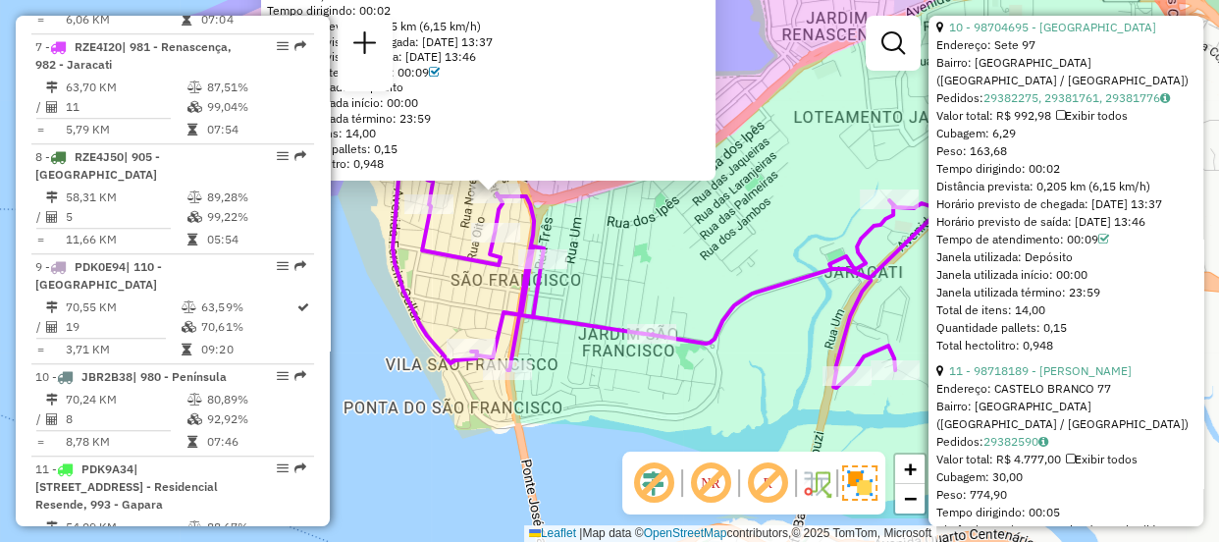
drag, startPoint x: 775, startPoint y: 366, endPoint x: 612, endPoint y: 289, distance: 180.4
click at [612, 289] on div "98704695 - CATARINA MADEIRA Endereço: Sete 97 Bairro: SAO FRANCISCO (SAO LUIS /…" at bounding box center [609, 271] width 1219 height 542
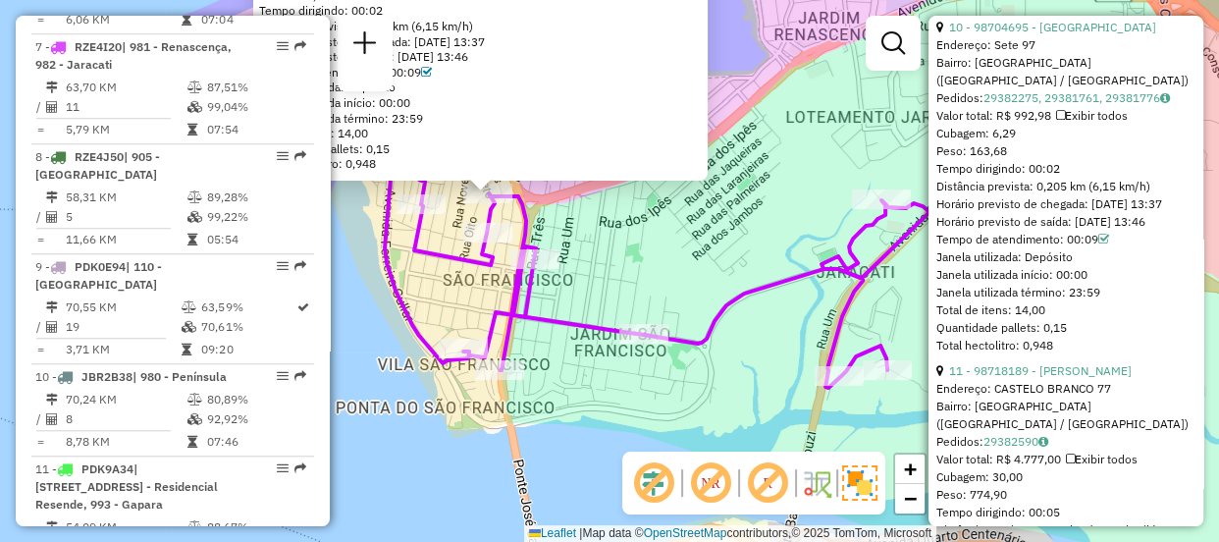
click at [774, 408] on div "98704695 - CATARINA MADEIRA Endereço: Sete 97 Bairro: SAO FRANCISCO (SAO LUIS /…" at bounding box center [609, 271] width 1219 height 542
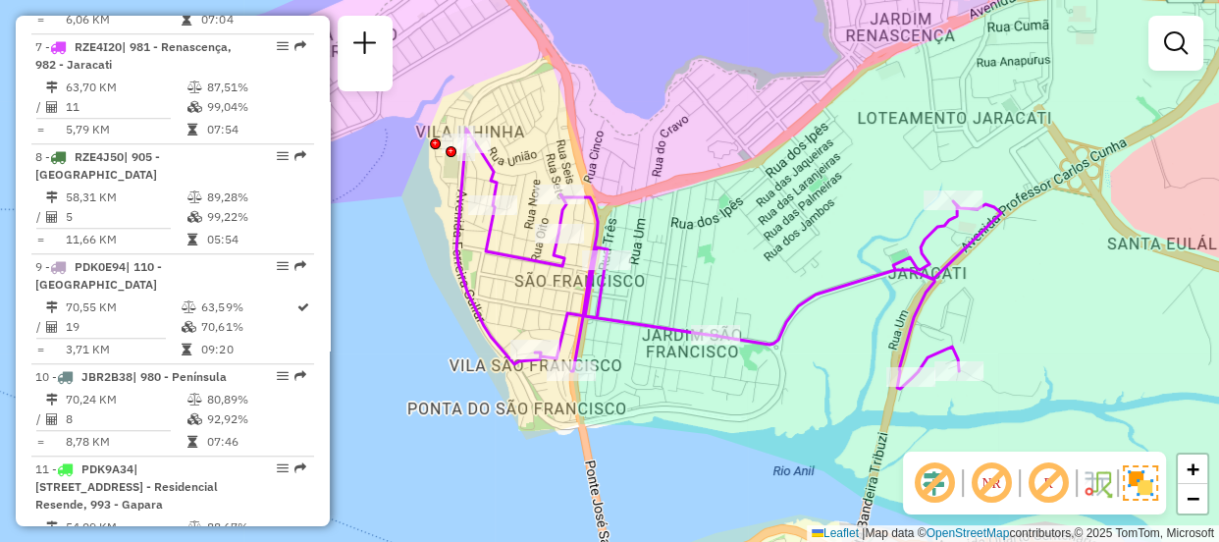
drag, startPoint x: 707, startPoint y: 390, endPoint x: 778, endPoint y: 391, distance: 71.7
click at [778, 391] on div "Janela de atendimento Grade de atendimento Capacidade Transportadoras Veículos …" at bounding box center [609, 271] width 1219 height 542
